Goal: Transaction & Acquisition: Obtain resource

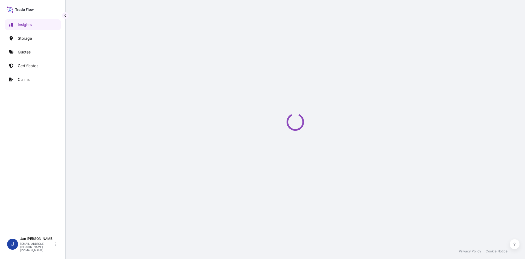
select select "2025"
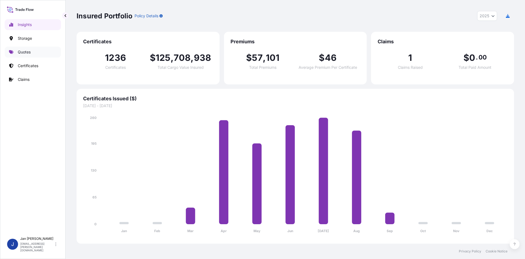
click at [22, 51] on p "Quotes" at bounding box center [24, 51] width 13 height 5
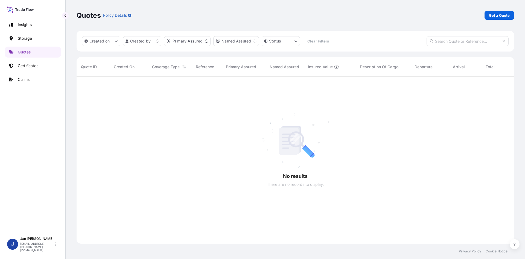
scroll to position [166, 434]
click at [500, 18] on link "Get a Quote" at bounding box center [500, 15] width 30 height 9
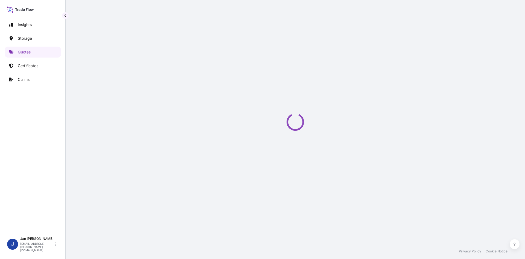
select select "Water"
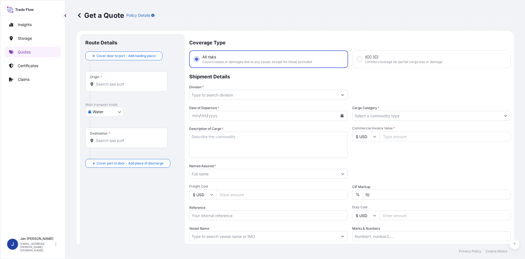
scroll to position [9, 0]
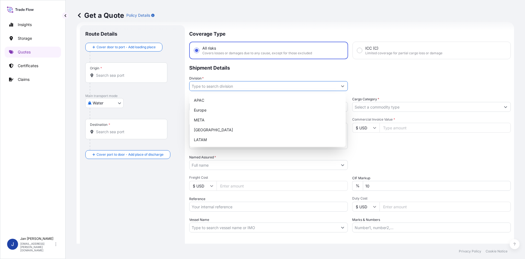
click at [266, 83] on input "Division *" at bounding box center [264, 86] width 148 height 10
click at [242, 107] on div "Europe" at bounding box center [268, 110] width 152 height 10
type input "Europe"
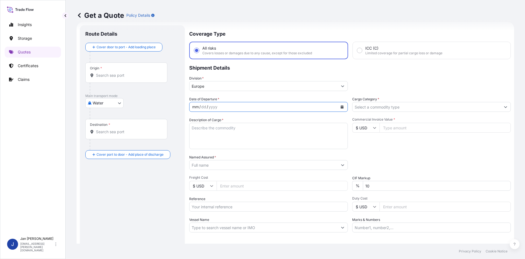
click at [243, 106] on div "mm / dd / yyyy" at bounding box center [264, 107] width 148 height 10
click at [344, 108] on button "Calendar" at bounding box center [342, 106] width 9 height 9
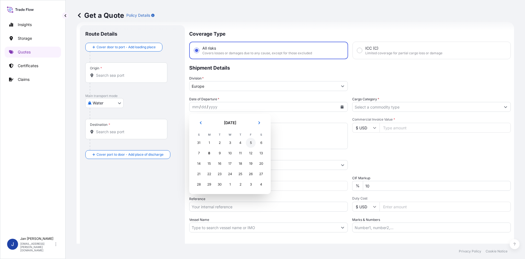
click at [252, 143] on div "5" at bounding box center [251, 143] width 10 height 10
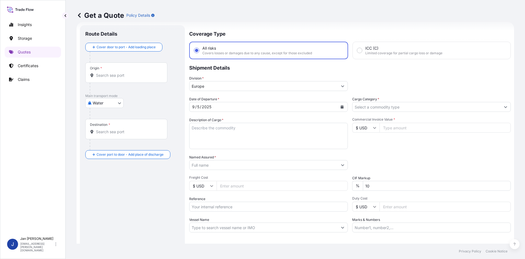
click at [228, 129] on textarea "Description of Cargo *" at bounding box center [268, 136] width 159 height 26
paste textarea "BAGS LOADED ONTO 16 PALLETS LOADED INTO 1 40' HIGH CUBE CONTAINER POLYBLAK 1423…"
drag, startPoint x: 191, startPoint y: 127, endPoint x: 194, endPoint y: 131, distance: 5.8
click at [191, 127] on textarea "BAGS LOADED ONTO 16 PALLETS LOADED INTO 1 40' HIGH CUBE CONTAINER POLYBLAK 1423…" at bounding box center [268, 136] width 159 height 26
paste textarea "800"
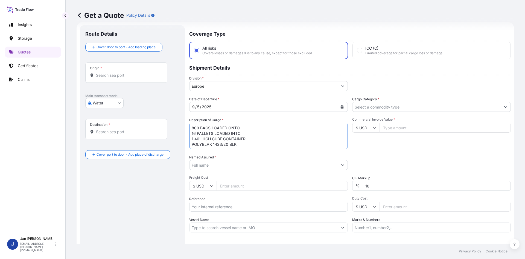
type textarea "800 BAGS LOADED ONTO 16 PALLETS LOADED INTO 1 40' HIGH CUBE CONTAINER POLYBLAK …"
click at [236, 163] on input "Named Assured *" at bounding box center [264, 165] width 148 height 10
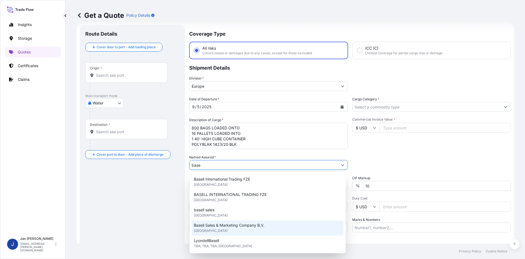
click at [238, 229] on div "Basell Sales & Marketing Company B.V. [GEOGRAPHIC_DATA]" at bounding box center [268, 227] width 152 height 15
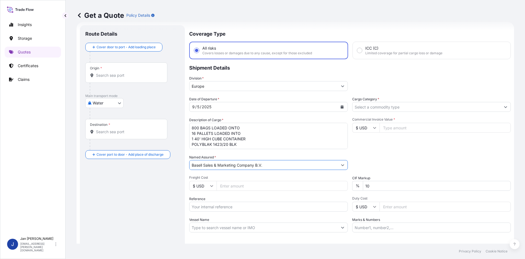
scroll to position [36, 0]
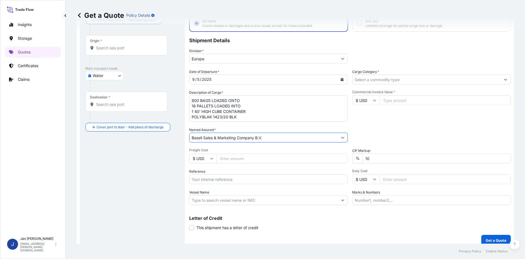
type input "Basell Sales & Marketing Company B.V."
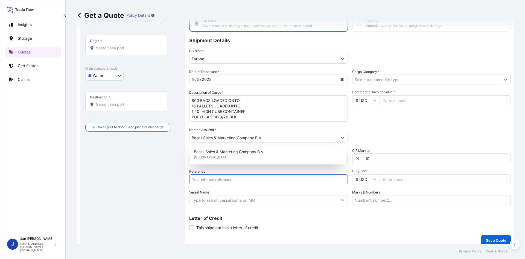
click at [220, 179] on input "Reference" at bounding box center [268, 179] width 159 height 10
paste input "1187436874"
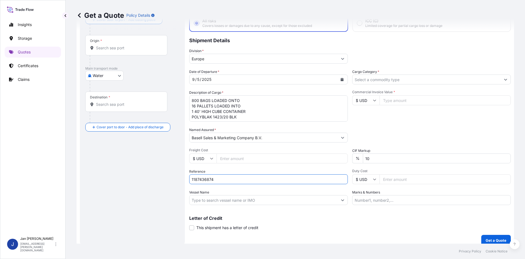
type input "1187436874"
click at [218, 200] on input "Vessel Name" at bounding box center [264, 200] width 148 height 10
paste input "PAGE"
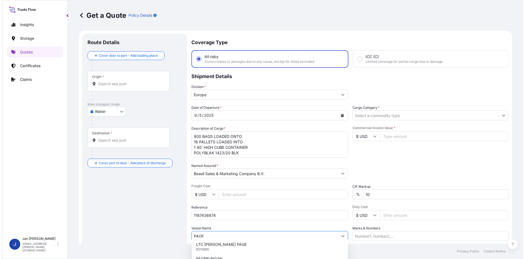
scroll to position [0, 0]
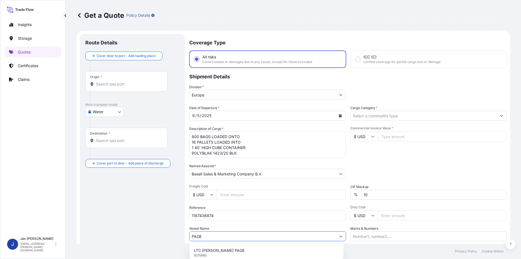
type input "PAGE"
click at [116, 81] on div "Origin *" at bounding box center [126, 81] width 82 height 20
click at [116, 81] on input "Origin *" at bounding box center [128, 83] width 65 height 5
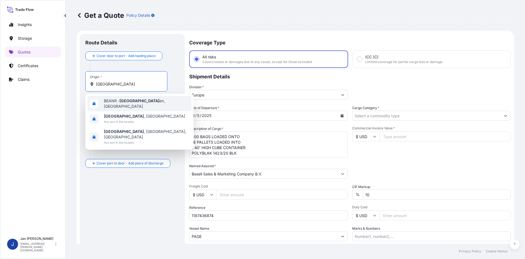
click at [174, 101] on div "BEANR - [GEOGRAPHIC_DATA] en, [GEOGRAPHIC_DATA]" at bounding box center [140, 103] width 104 height 15
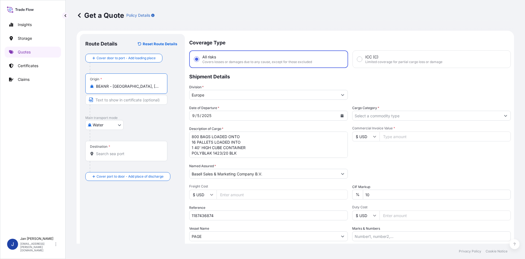
type input "BEANR - [GEOGRAPHIC_DATA], [GEOGRAPHIC_DATA]"
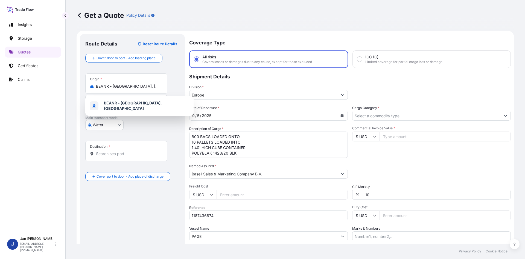
click at [108, 156] on div "Destination *" at bounding box center [126, 151] width 82 height 20
click at [108, 156] on input "Destination *" at bounding box center [128, 153] width 65 height 5
paste input "[GEOGRAPHIC_DATA]"
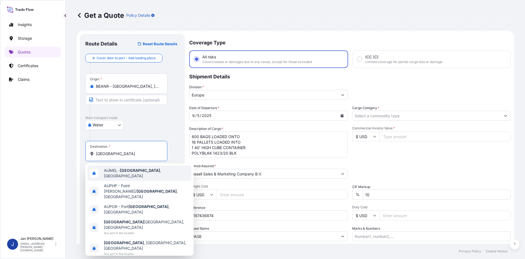
click at [150, 176] on div "AUMEL - [GEOGRAPHIC_DATA] , [GEOGRAPHIC_DATA]" at bounding box center [140, 172] width 104 height 15
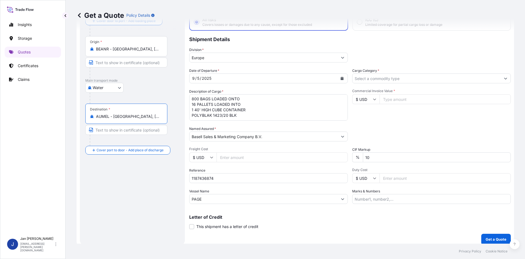
scroll to position [42, 0]
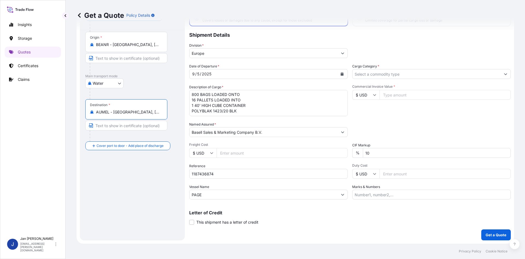
type input "AUMEL - [GEOGRAPHIC_DATA], [GEOGRAPHIC_DATA]"
click at [390, 77] on input "Cargo Category *" at bounding box center [427, 74] width 148 height 10
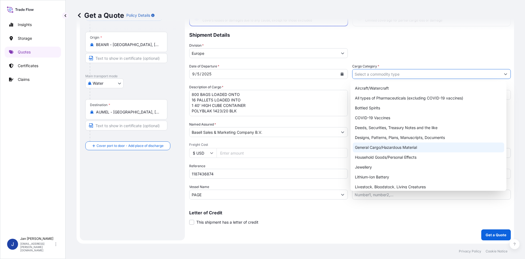
click at [411, 147] on div "General Cargo/Hazardous Material" at bounding box center [429, 147] width 152 height 10
type input "General Cargo/Hazardous Material"
click at [418, 39] on p "Shipment Details" at bounding box center [350, 34] width 322 height 16
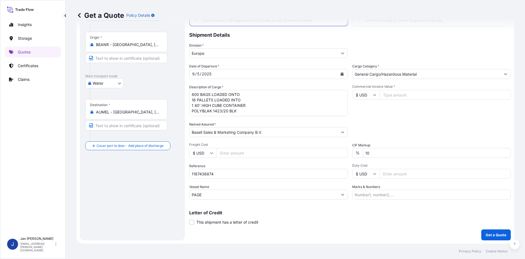
drag, startPoint x: 402, startPoint y: 101, endPoint x: 403, endPoint y: 98, distance: 3.2
click at [402, 99] on div "Commercial Invoice Value * $ USD" at bounding box center [431, 100] width 159 height 32
click at [403, 98] on input "Commercial Invoice Value *" at bounding box center [445, 95] width 131 height 10
type input "44240"
click at [364, 95] on input "$ USD" at bounding box center [365, 95] width 27 height 10
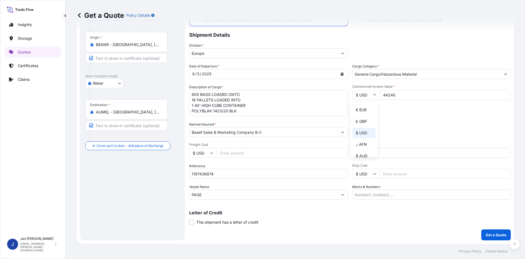
click at [365, 111] on div "€ EUR" at bounding box center [364, 109] width 23 height 10
type input "€ EUR"
click at [486, 234] on p "Get a Quote" at bounding box center [496, 234] width 21 height 5
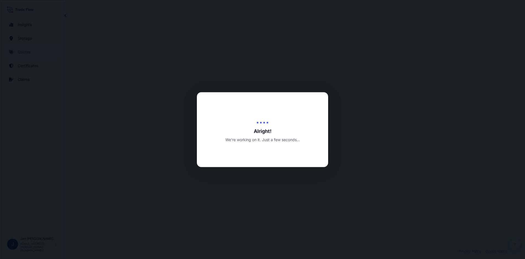
select select "Water"
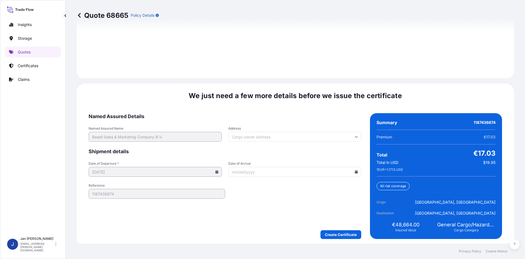
scroll to position [785, 0]
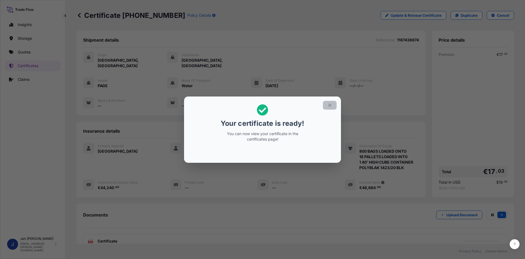
click at [329, 106] on icon "button" at bounding box center [329, 104] width 3 height 3
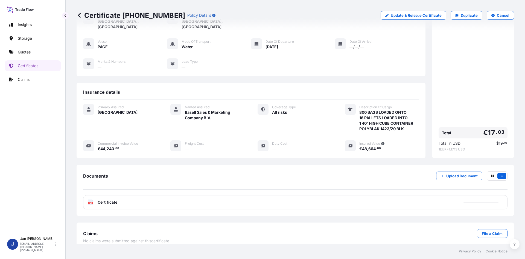
scroll to position [40, 0]
click at [298, 198] on div "PDF Certificate" at bounding box center [295, 201] width 425 height 14
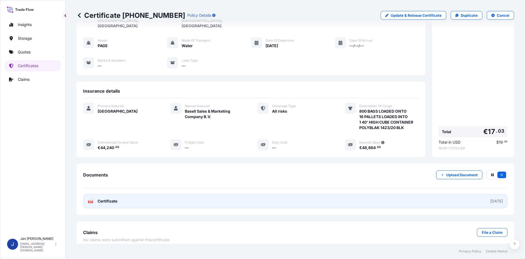
click at [373, 195] on link "PDF Certificate [DATE]" at bounding box center [295, 201] width 425 height 14
